Goal: Task Accomplishment & Management: Manage account settings

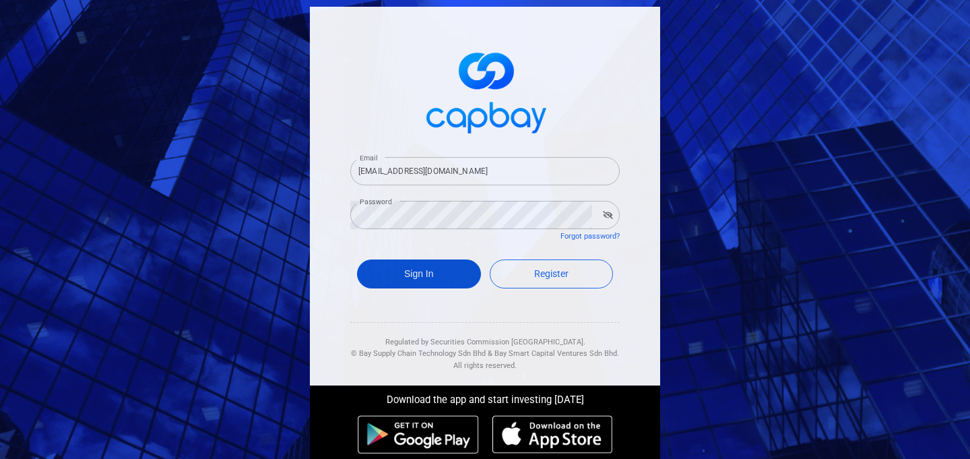
click at [412, 273] on button "Sign In" at bounding box center [419, 273] width 124 height 29
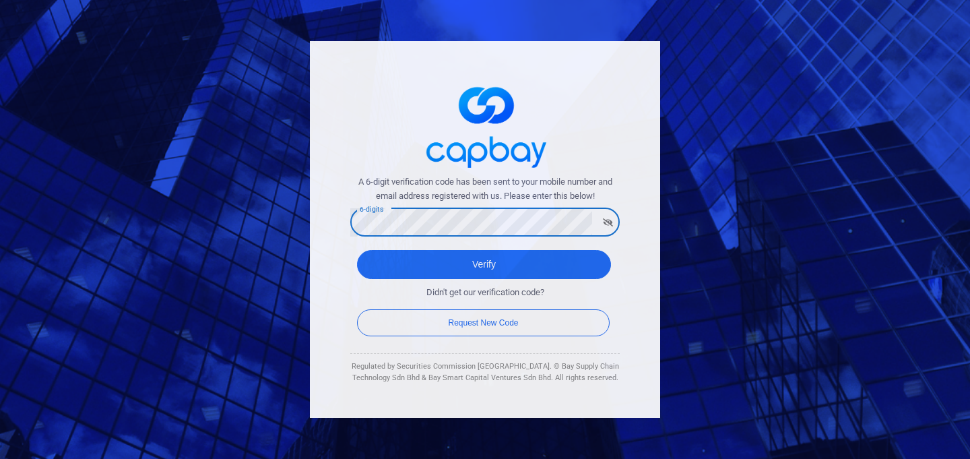
click at [357, 250] on button "Verify" at bounding box center [484, 264] width 254 height 29
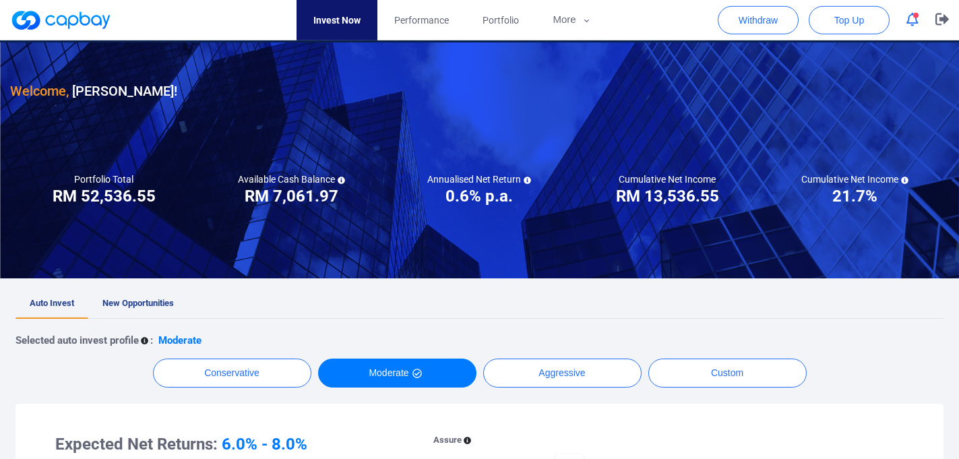
scroll to position [73, 0]
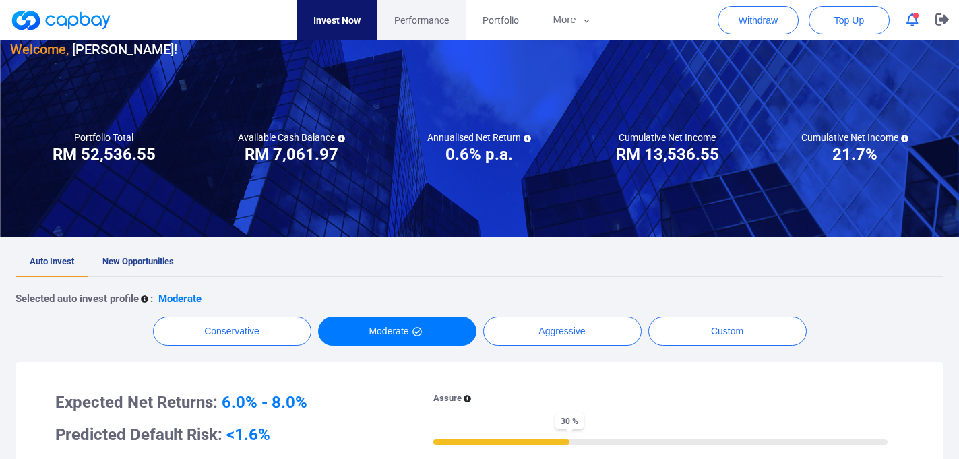
click at [409, 17] on span "Performance" at bounding box center [421, 20] width 55 height 15
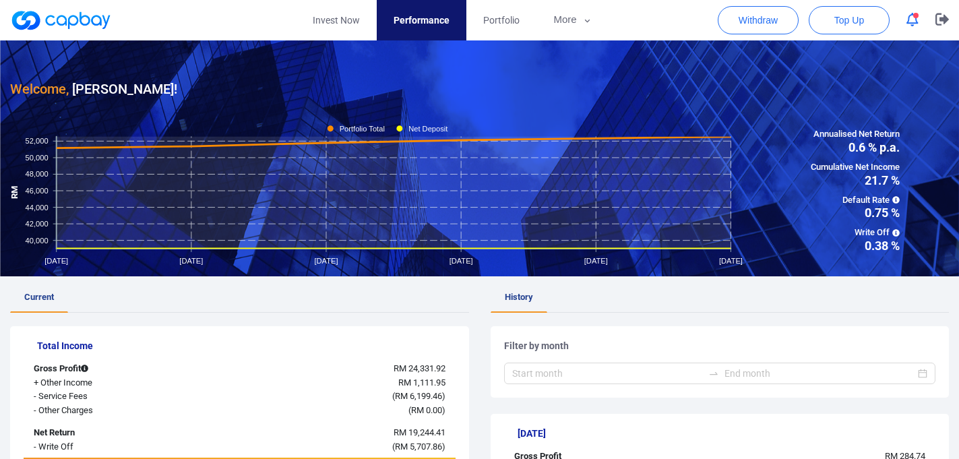
click at [914, 19] on icon "button" at bounding box center [912, 20] width 12 height 14
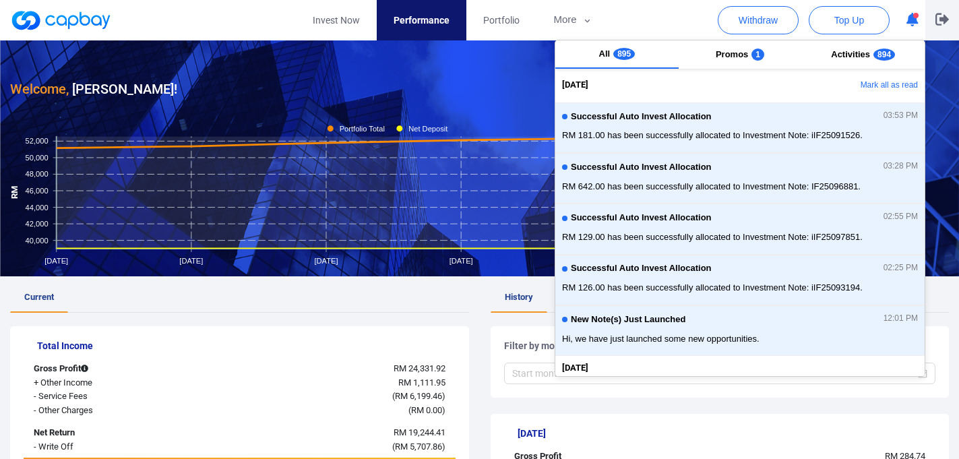
click at [949, 18] on icon "button" at bounding box center [941, 19] width 13 height 13
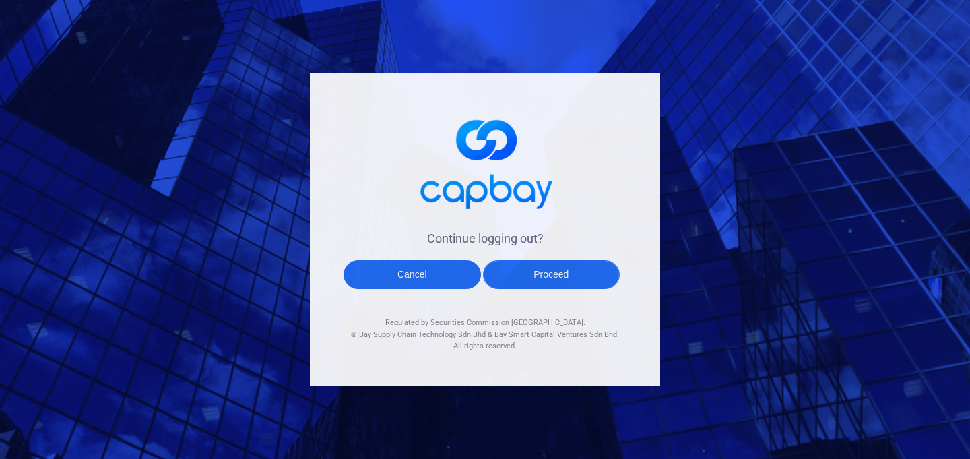
click at [519, 278] on button "Proceed" at bounding box center [551, 274] width 137 height 29
